Goal: Transaction & Acquisition: Purchase product/service

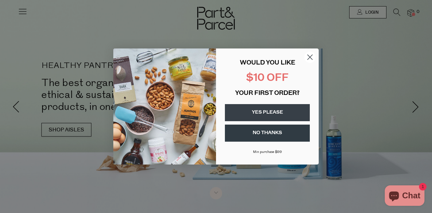
click at [310, 56] on circle "Close dialog" at bounding box center [309, 57] width 11 height 11
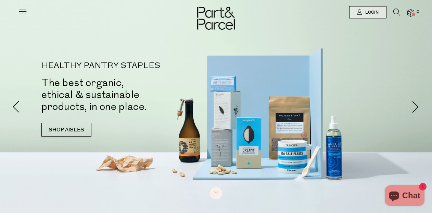
click at [22, 13] on icon at bounding box center [23, 12] width 10 height 10
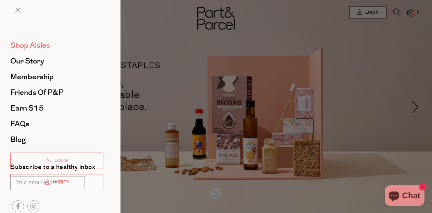
click at [33, 47] on span "Shop Aisles" at bounding box center [30, 45] width 40 height 11
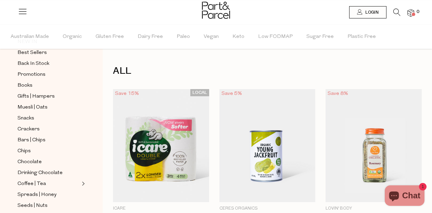
click at [398, 11] on icon at bounding box center [396, 13] width 7 height 8
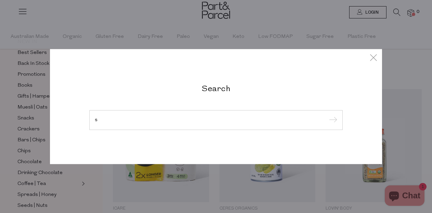
click at [137, 118] on input "s" at bounding box center [216, 120] width 242 height 5
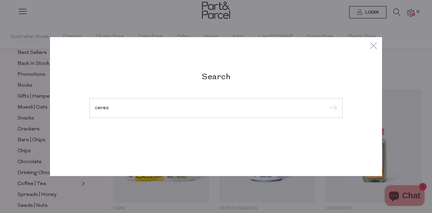
type input "ceres"
click at [332, 109] on input "submit" at bounding box center [332, 109] width 10 height 10
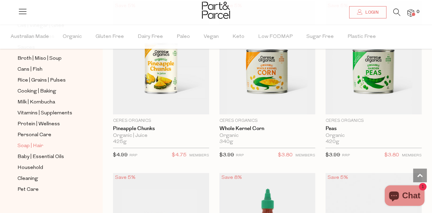
scroll to position [270, 0]
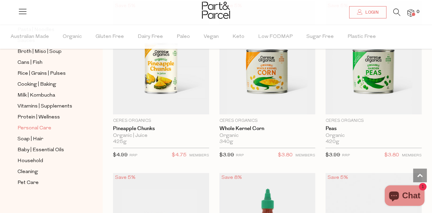
click at [37, 128] on span "Personal Care" at bounding box center [34, 129] width 34 height 8
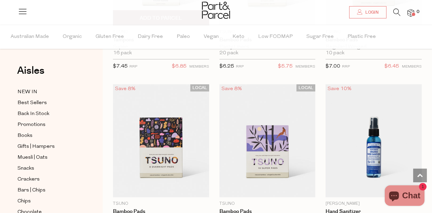
scroll to position [2244, 0]
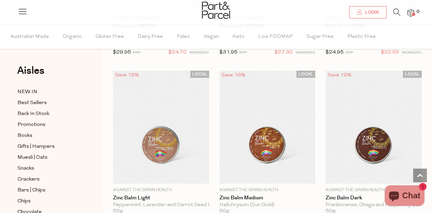
scroll to position [3289, 0]
click at [395, 12] on icon at bounding box center [396, 13] width 7 height 8
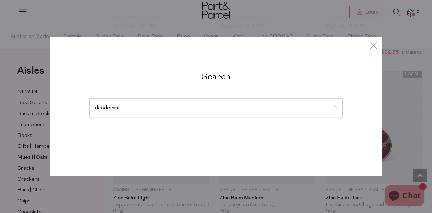
type input "deodorant"
click at [332, 109] on input "submit" at bounding box center [332, 109] width 10 height 10
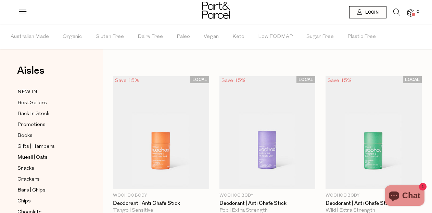
click at [27, 16] on div at bounding box center [216, 11] width 432 height 22
click at [23, 9] on icon at bounding box center [23, 12] width 10 height 10
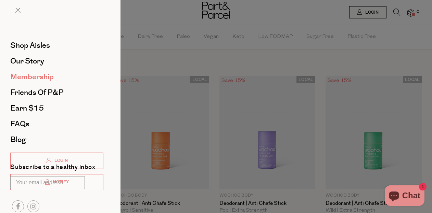
click at [26, 76] on span "Membership" at bounding box center [31, 77] width 43 height 11
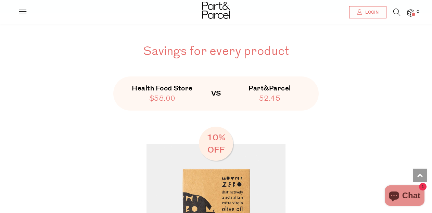
scroll to position [831, 0]
click at [397, 9] on icon at bounding box center [396, 13] width 7 height 8
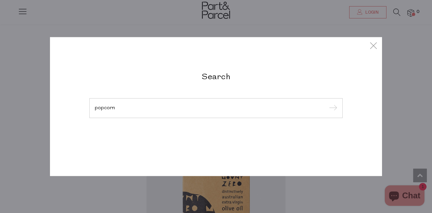
type input "popcorn"
click at [332, 109] on input "submit" at bounding box center [332, 109] width 10 height 10
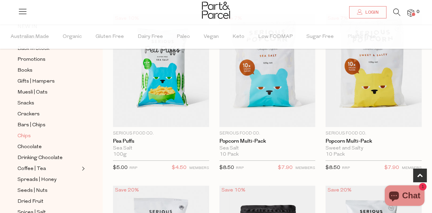
scroll to position [66, 0]
click at [26, 167] on span "Coffee | Tea" at bounding box center [31, 169] width 28 height 8
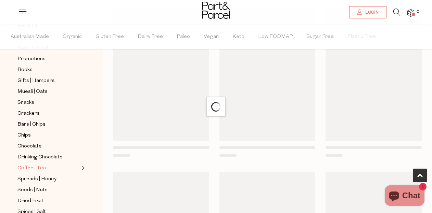
click at [26, 167] on span "Coffee | Tea" at bounding box center [31, 169] width 28 height 8
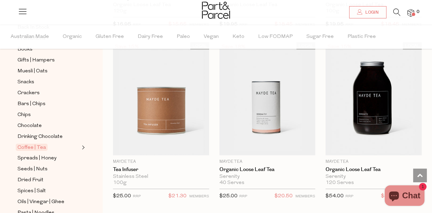
scroll to position [2121, 0]
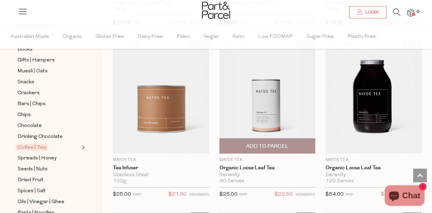
click at [257, 117] on img at bounding box center [267, 97] width 96 height 113
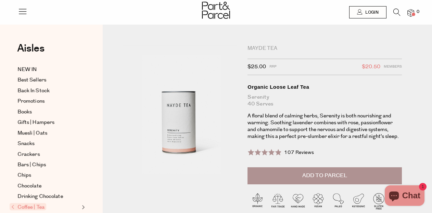
click at [392, 12] on li at bounding box center [393, 14] width 14 height 10
click at [396, 12] on icon at bounding box center [396, 13] width 7 height 8
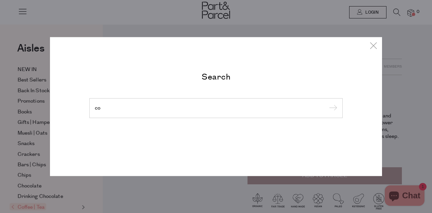
type input "cof"
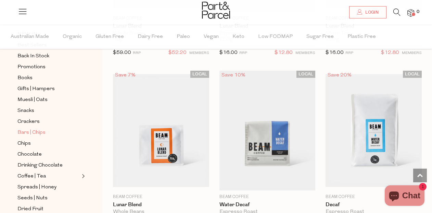
scroll to position [61, 0]
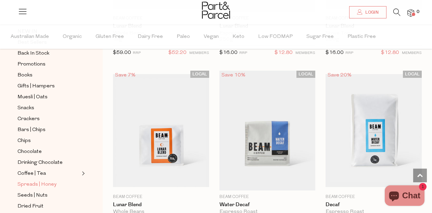
click at [37, 184] on span "Spreads | Honey" at bounding box center [36, 185] width 39 height 8
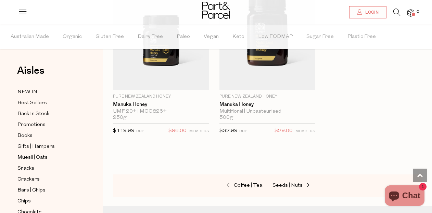
scroll to position [2451, 0]
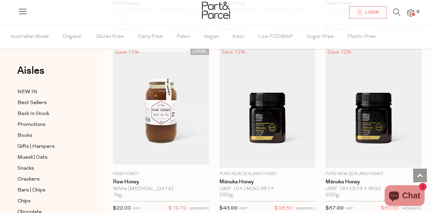
click at [396, 12] on icon at bounding box center [396, 13] width 7 height 8
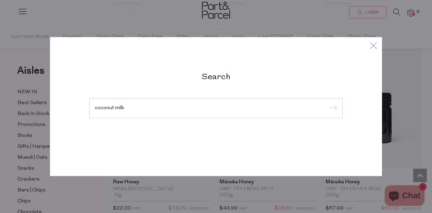
type input "coconut milk"
click at [332, 109] on input "submit" at bounding box center [332, 109] width 10 height 10
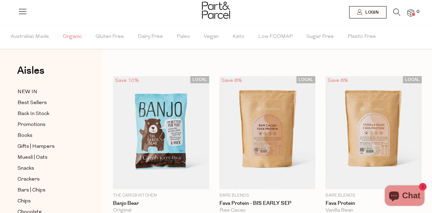
click at [69, 38] on span "Organic" at bounding box center [72, 37] width 19 height 24
